Goal: Contribute content: Add original content to the website for others to see

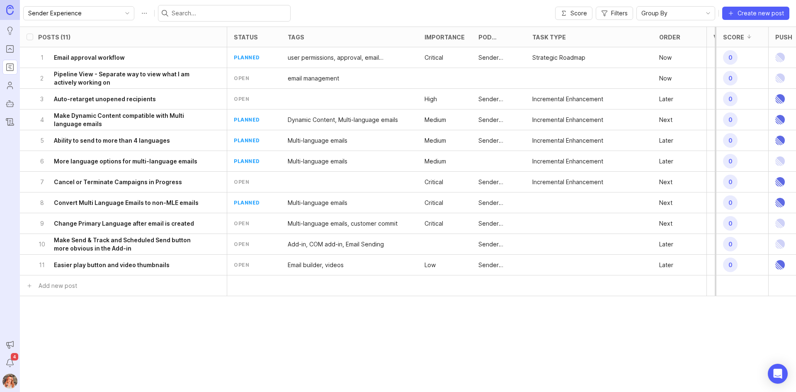
click at [283, 0] on div "Sender Experience Score Filters Group By Create new post" at bounding box center [408, 13] width 776 height 27
click at [696, 17] on div "Group By" at bounding box center [669, 13] width 65 height 13
click at [320, 325] on div "Posts (11) status tags Importance Pod Ownership Task Type Order Votes Score Pus…" at bounding box center [408, 209] width 776 height 365
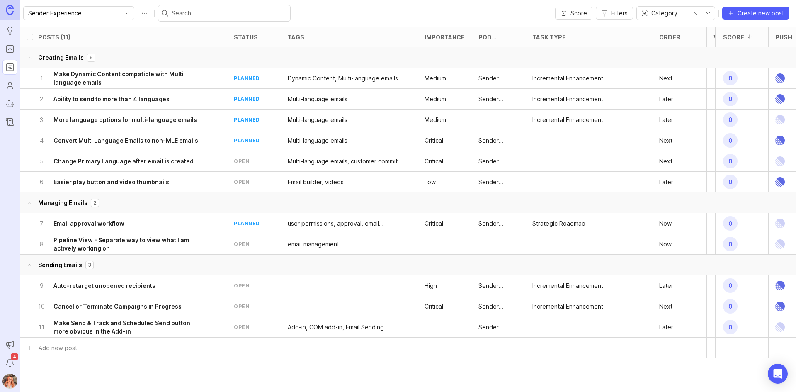
click at [680, 38] on div at bounding box center [685, 37] width 10 height 7
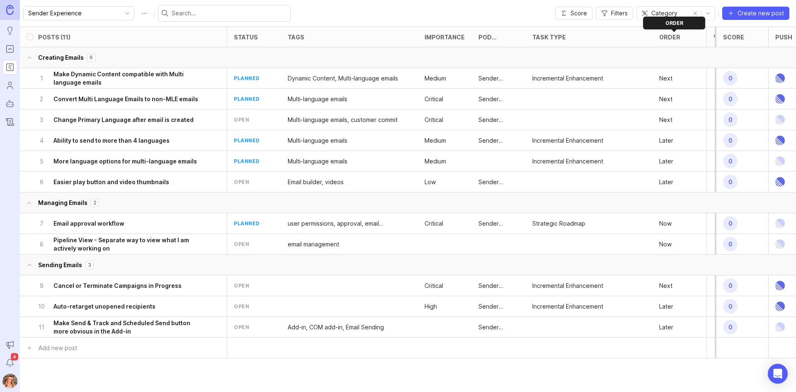
click at [677, 39] on div "Order" at bounding box center [669, 37] width 21 height 6
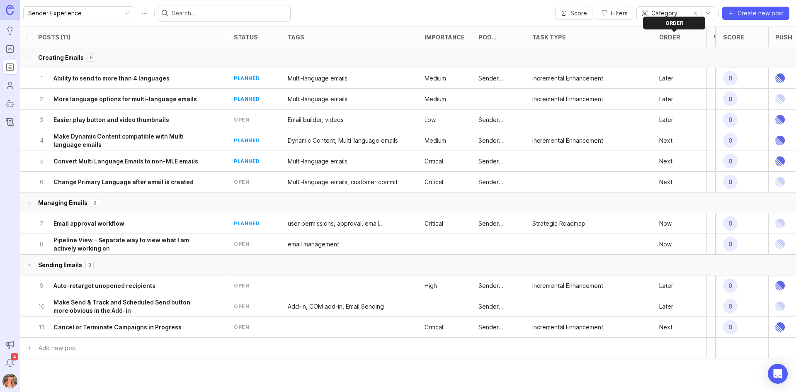
click at [677, 35] on div "Order" at bounding box center [669, 37] width 21 height 6
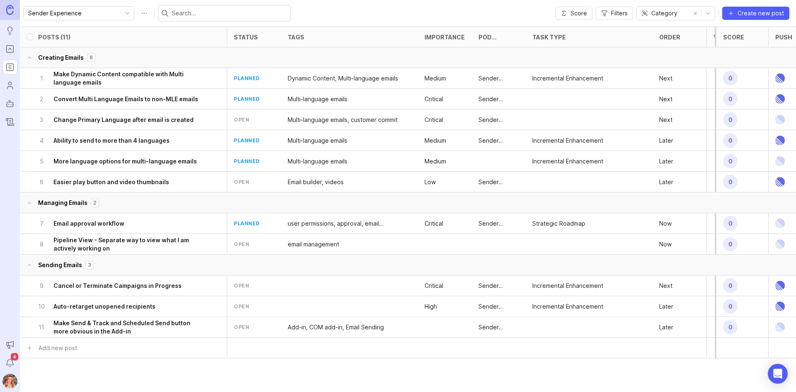
click at [686, 44] on div "Order" at bounding box center [679, 37] width 54 height 20
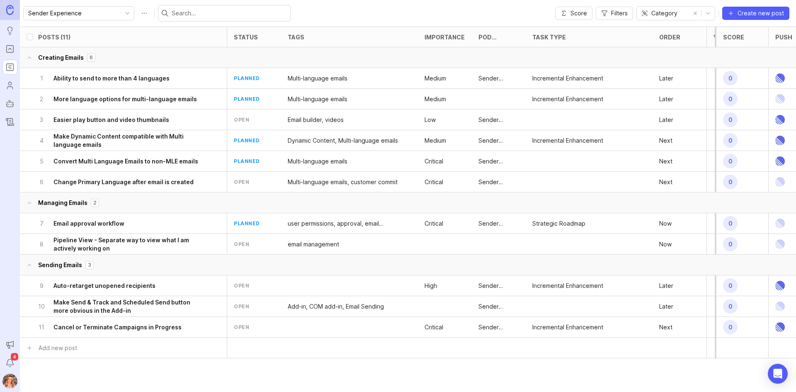
click at [616, 11] on span "Filters" at bounding box center [619, 13] width 17 height 8
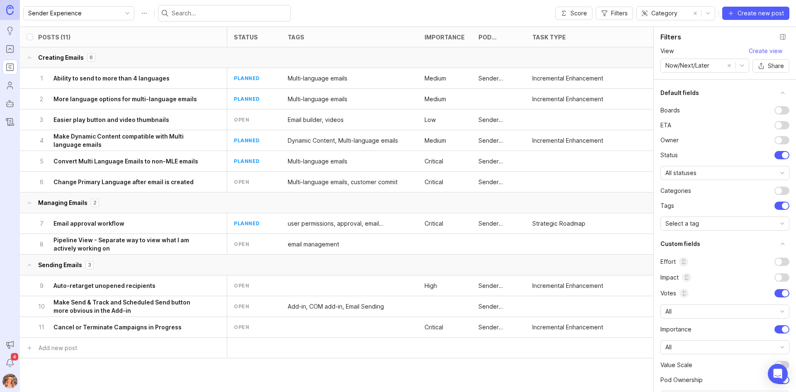
click at [409, 5] on div "Sender Experience Score Filters Category Create new post" at bounding box center [408, 13] width 776 height 27
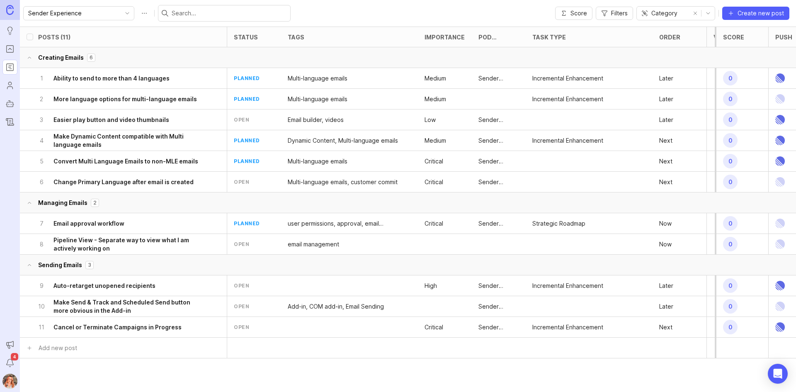
click at [678, 34] on div "Order" at bounding box center [679, 37] width 54 height 20
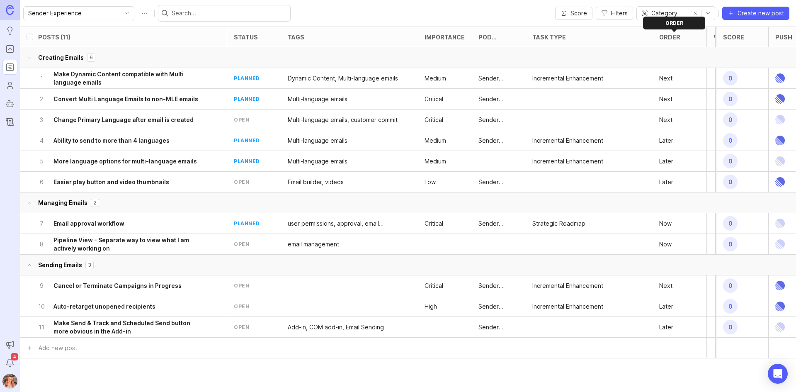
click at [678, 39] on div "Order" at bounding box center [669, 37] width 21 height 6
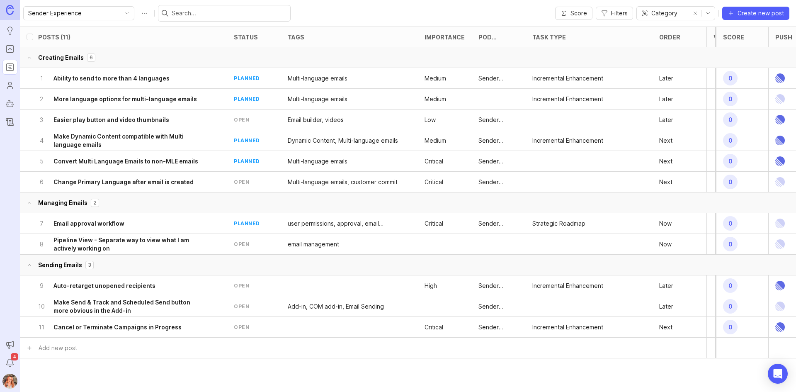
click at [652, 17] on span "Category" at bounding box center [664, 13] width 26 height 9
click at [664, 138] on li "Order" at bounding box center [677, 139] width 78 height 14
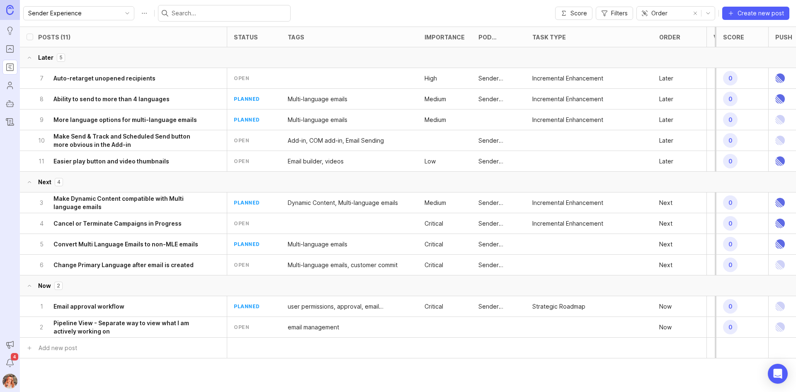
click at [56, 43] on div "Posts (11)" at bounding box center [132, 37] width 189 height 20
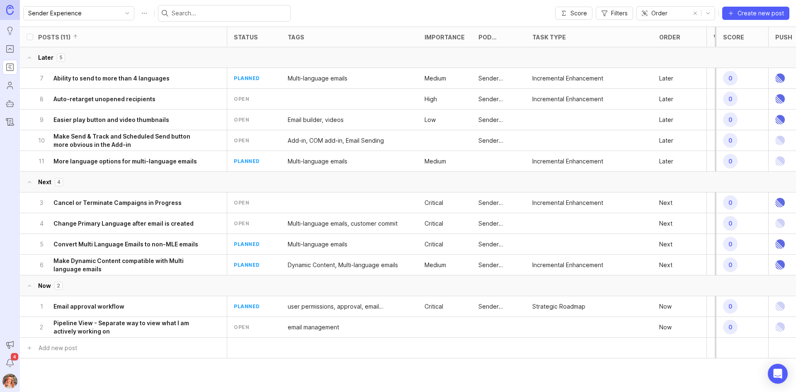
click at [58, 39] on div "Posts (11)" at bounding box center [54, 37] width 32 height 6
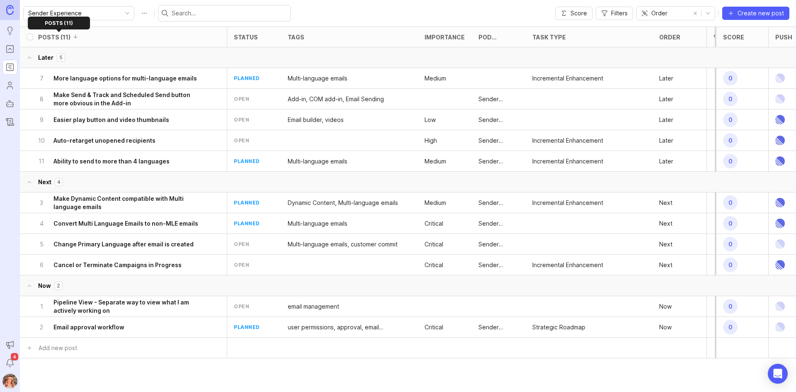
click at [58, 39] on div "Posts (11)" at bounding box center [54, 37] width 32 height 6
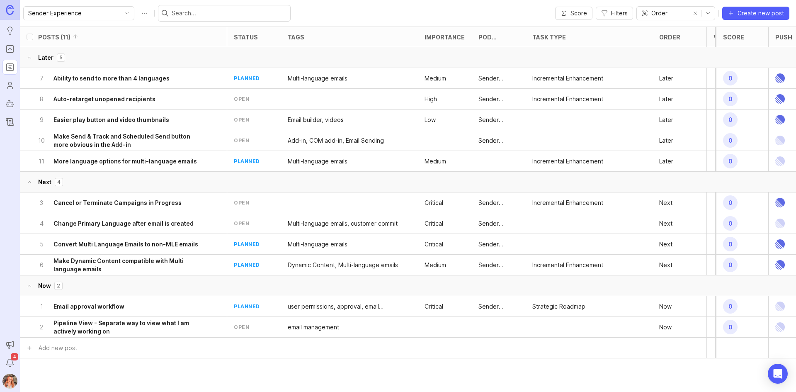
click at [680, 36] on div at bounding box center [685, 37] width 10 height 7
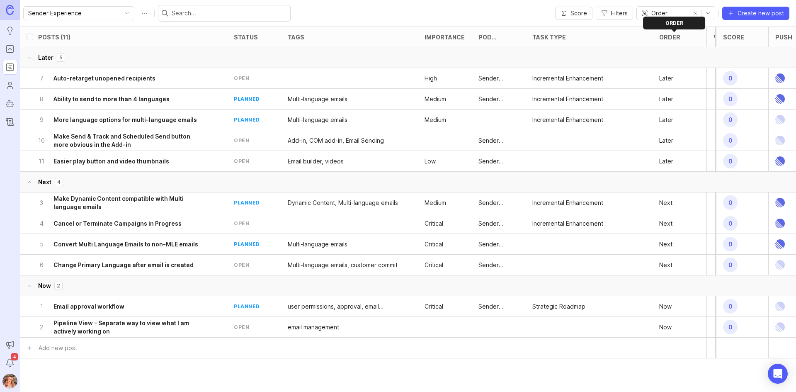
click at [680, 36] on div at bounding box center [685, 37] width 10 height 7
click at [246, 265] on div "open" at bounding box center [241, 264] width 15 height 7
click at [669, 42] on div "Order" at bounding box center [679, 37] width 54 height 20
click at [662, 41] on div "Order" at bounding box center [679, 37] width 54 height 20
click at [687, 37] on icon at bounding box center [685, 37] width 6 height 6
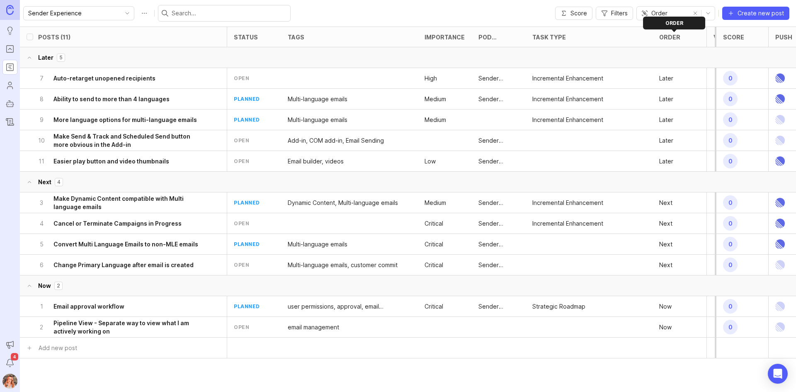
click at [687, 37] on icon at bounding box center [685, 37] width 6 height 6
click at [683, 39] on div at bounding box center [685, 37] width 10 height 7
click at [683, 37] on icon at bounding box center [685, 37] width 6 height 6
click at [697, 12] on button "remove selection" at bounding box center [695, 13] width 12 height 12
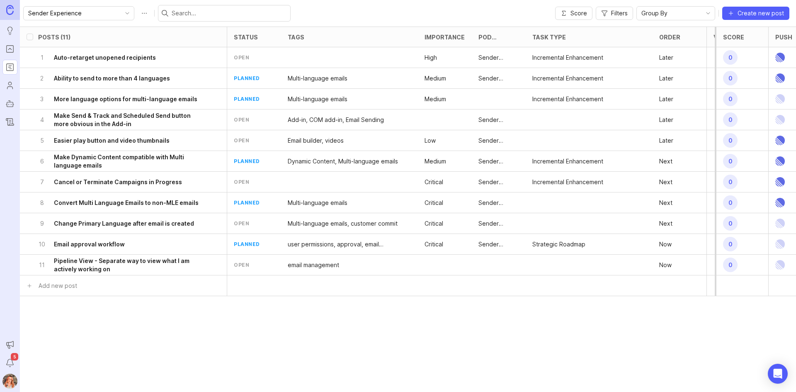
click at [674, 44] on div "Order" at bounding box center [679, 37] width 54 height 20
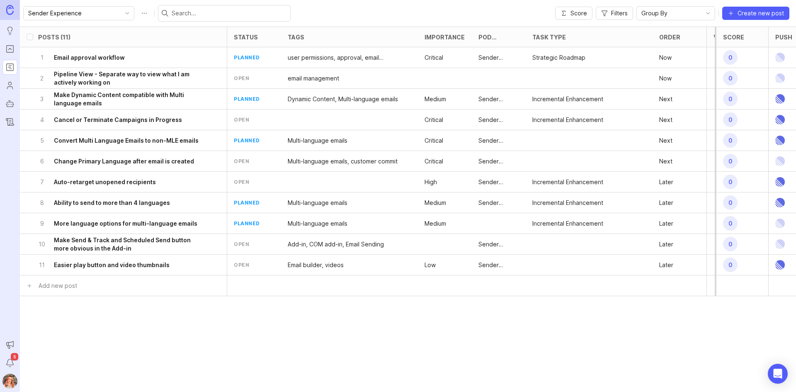
click at [91, 56] on h6 "Email approval workflow" at bounding box center [89, 57] width 71 height 8
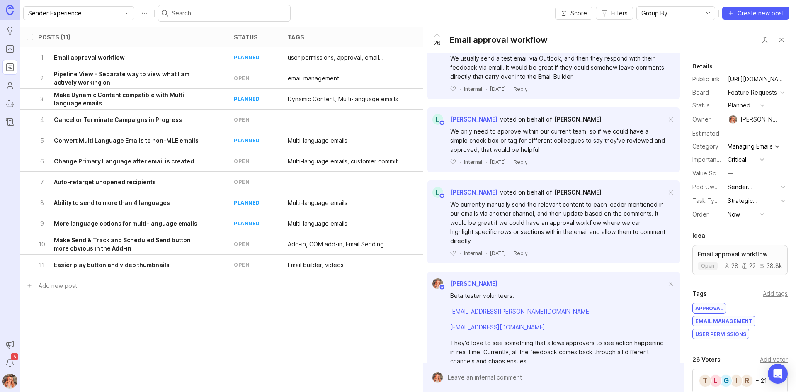
scroll to position [705, 0]
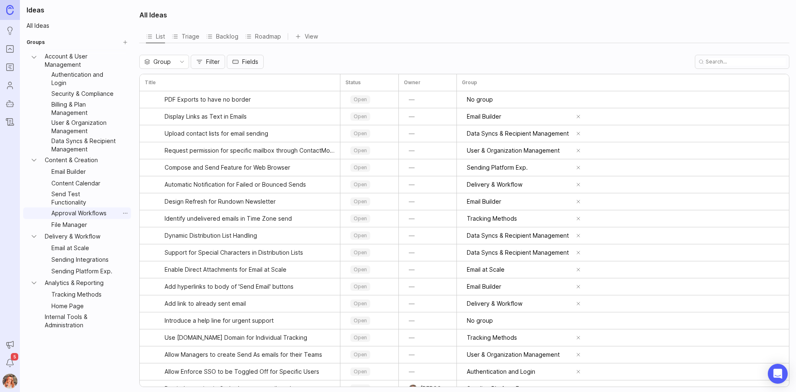
click at [88, 208] on link "Approval Workflows" at bounding box center [83, 213] width 71 height 12
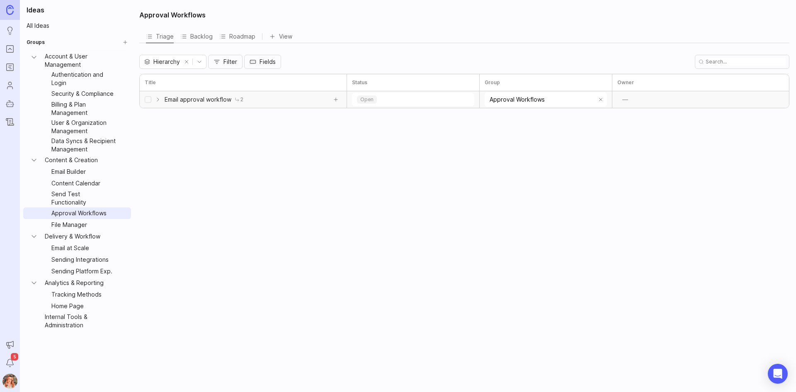
click at [159, 98] on icon at bounding box center [158, 99] width 7 height 7
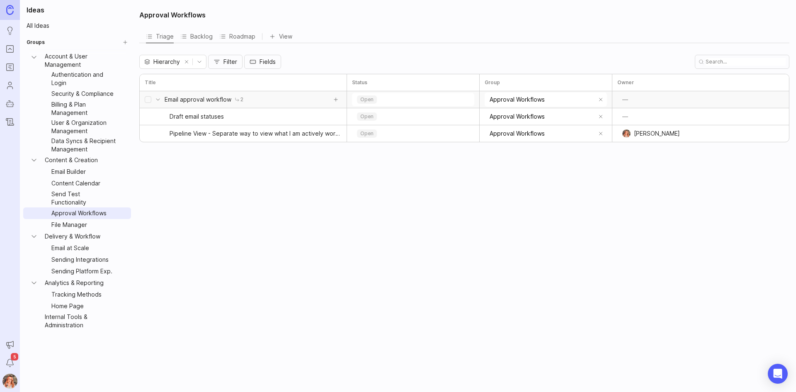
click at [236, 38] on div "Roadmap" at bounding box center [237, 37] width 36 height 12
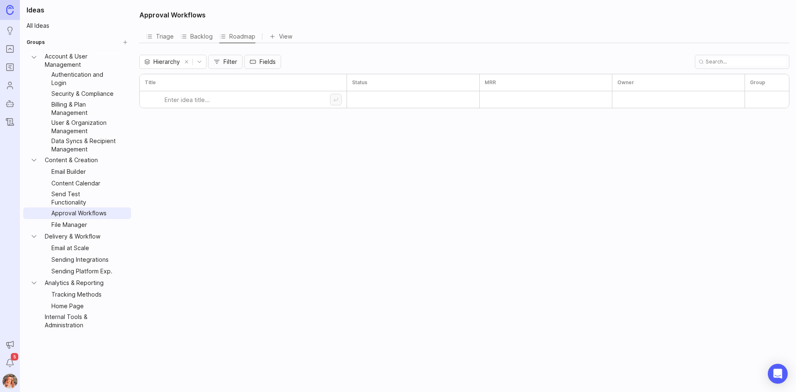
drag, startPoint x: 182, startPoint y: 60, endPoint x: 177, endPoint y: 61, distance: 5.0
click at [179, 61] on div "Hierarchy" at bounding box center [172, 62] width 67 height 14
click at [319, 57] on div "Hierarchy Filter Fields" at bounding box center [464, 62] width 650 height 14
click at [263, 64] on span "Fields" at bounding box center [267, 62] width 16 height 8
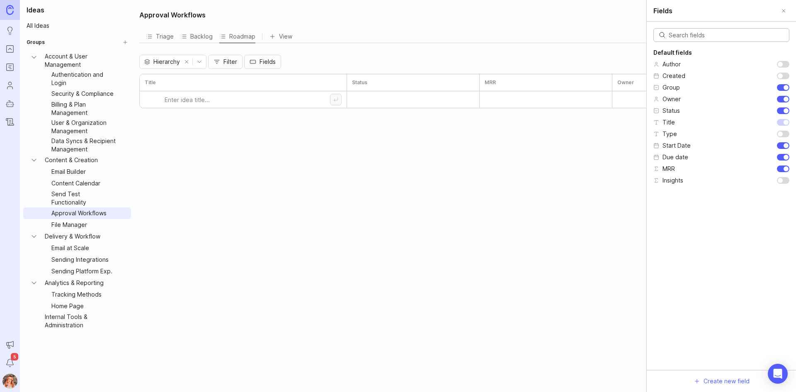
click at [350, 59] on div "Hierarchy Filter Fields Fields Default fields Author Created Group Owner Status…" at bounding box center [464, 62] width 650 height 14
drag, startPoint x: 157, startPoint y: 100, endPoint x: 279, endPoint y: 107, distance: 122.1
click at [157, 100] on div at bounding box center [243, 99] width 207 height 17
click at [306, 104] on input at bounding box center [247, 99] width 165 height 17
type input "Approval Workflow"
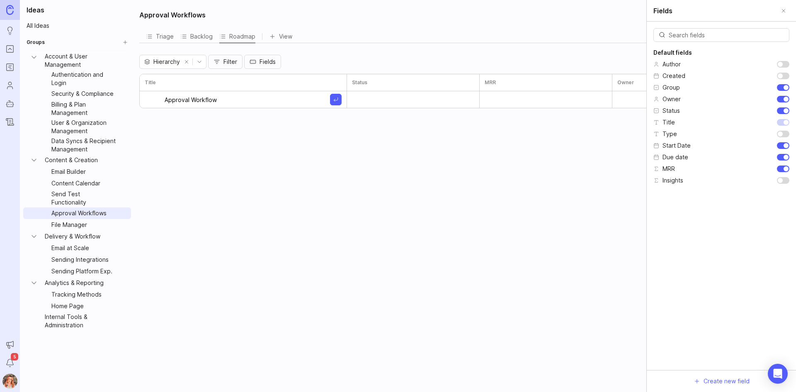
click at [213, 133] on div "Approval Workflows Triage Backlog Roadmap View To pick up a draggable item, pre…" at bounding box center [464, 196] width 661 height 392
click at [203, 103] on input "Approval Workflow" at bounding box center [247, 99] width 165 height 17
drag, startPoint x: 221, startPoint y: 102, endPoint x: 124, endPoint y: 82, distance: 98.8
click at [124, 82] on div "Ideas All Ideas Groups Account & User Management Authentication and Login Secur…" at bounding box center [408, 196] width 776 height 392
type input "A"
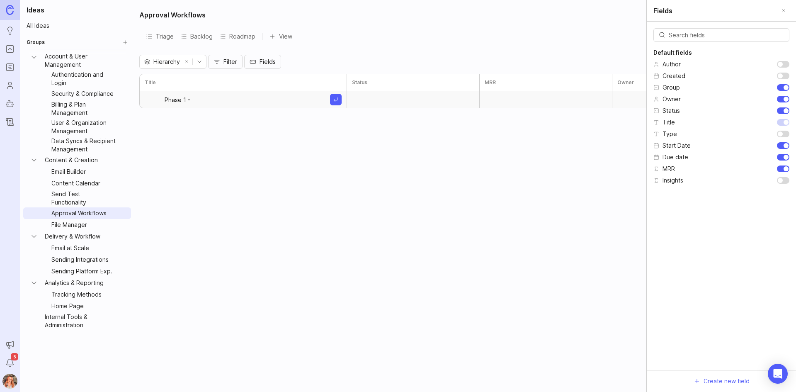
paste input "Licensed User Approvals"
type input "Phase 1 - Licensed User Approvals"
click at [381, 102] on div at bounding box center [413, 99] width 133 height 17
click at [401, 95] on div at bounding box center [413, 99] width 133 height 17
click at [432, 182] on div "Approval Workflows Triage Backlog Roadmap View To pick up a draggable item, pre…" at bounding box center [464, 196] width 661 height 392
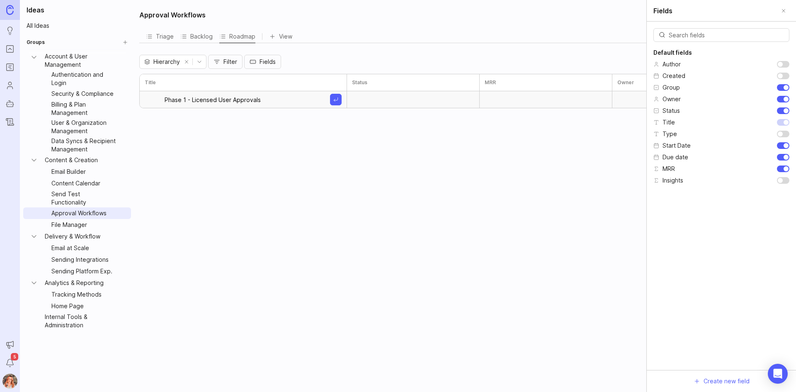
click at [331, 98] on button "Create idea" at bounding box center [336, 100] width 12 height 12
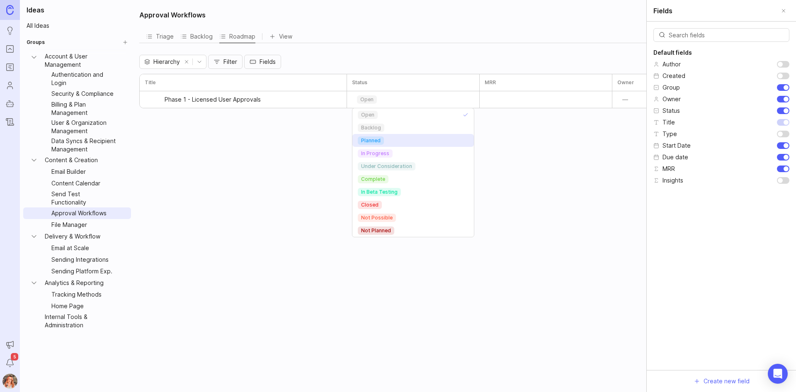
click at [380, 141] on div "planned" at bounding box center [371, 140] width 26 height 8
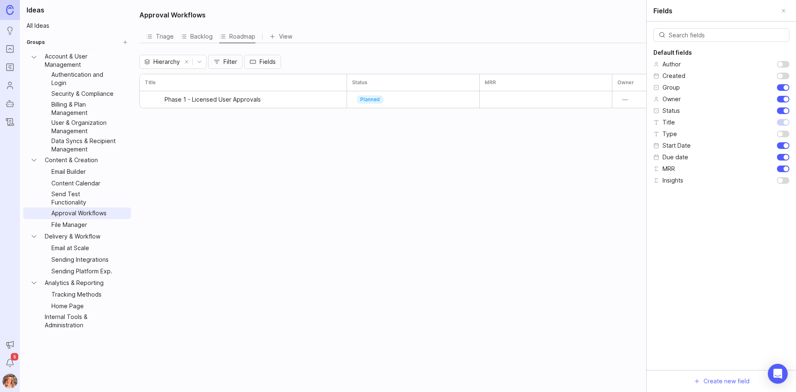
drag, startPoint x: 330, startPoint y: 145, endPoint x: 329, endPoint y: 134, distance: 11.6
click at [330, 145] on div "Approval Workflows Triage Backlog Roadmap View To pick up a draggable item, pre…" at bounding box center [464, 196] width 661 height 392
click at [336, 102] on button "Add sub-idea" at bounding box center [336, 100] width 12 height 12
click at [253, 101] on span "Phase 1 - Licensed User Approvals" at bounding box center [213, 99] width 96 height 8
